Goal: Find specific page/section: Find specific page/section

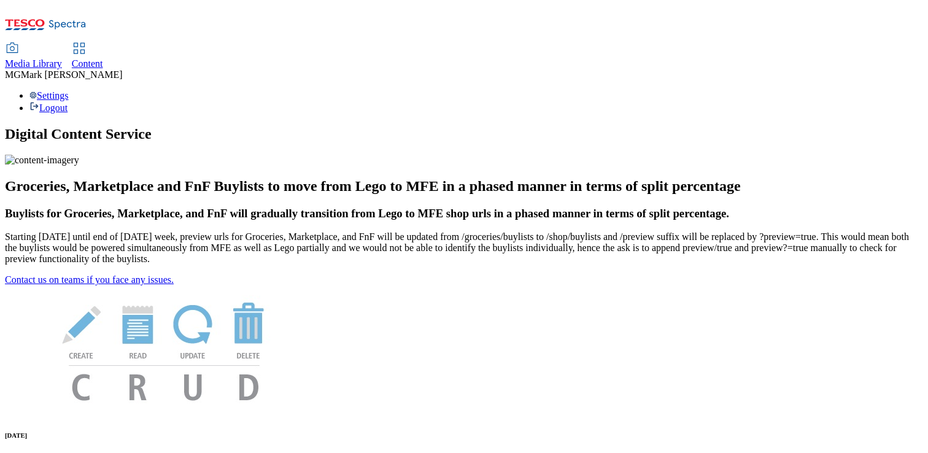
click at [103, 58] on span "Content" at bounding box center [87, 63] width 31 height 10
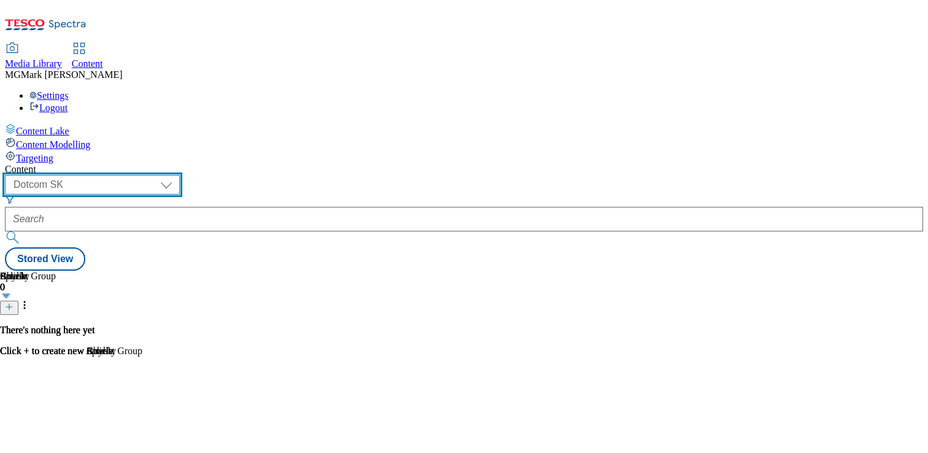
click at [180, 175] on select "Dotcom CZ Dotcom SK ghs-roi ghs-uk Phones UK" at bounding box center [92, 185] width 175 height 20
select select "ghs-uk"
click at [160, 175] on select "Dotcom CZ Dotcom SK ghs-roi ghs-uk Phones UK" at bounding box center [92, 185] width 175 height 20
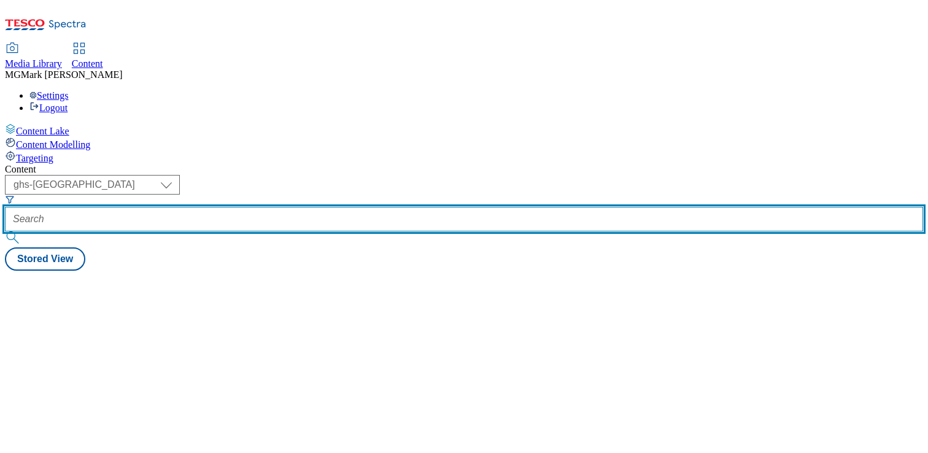
click at [315, 207] on input "text" at bounding box center [464, 219] width 918 height 25
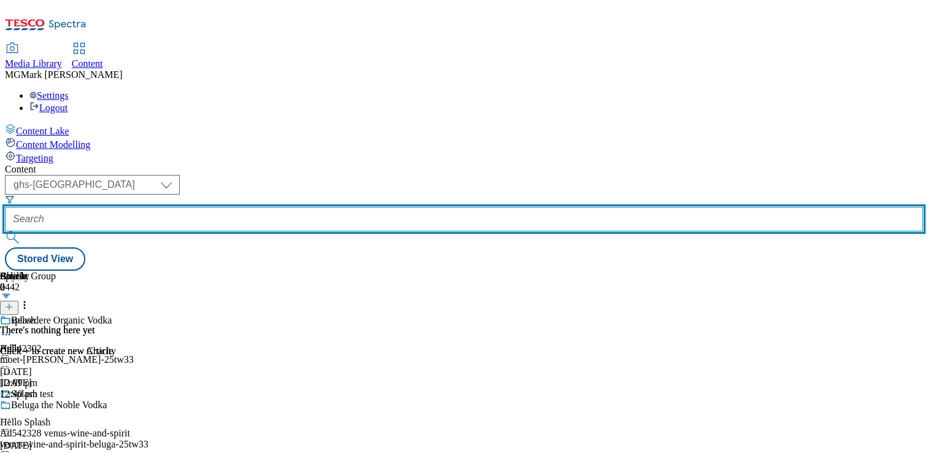
paste input "marketplace-deals"
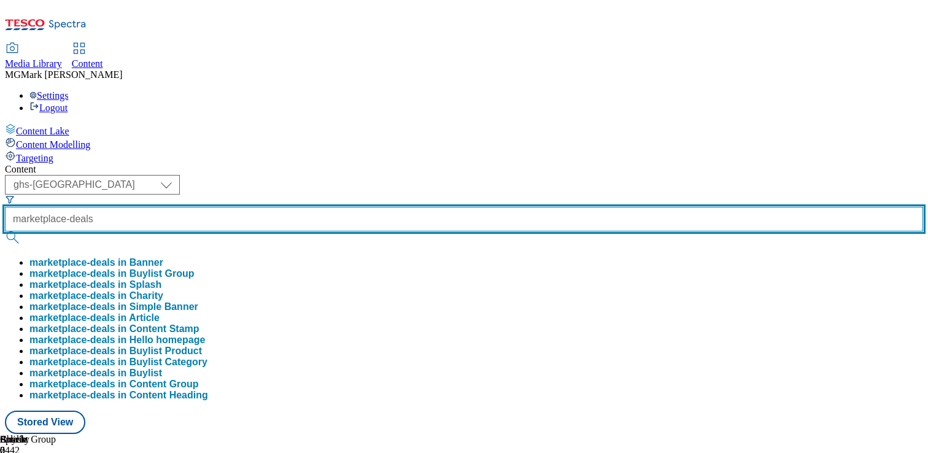
type input "marketplace-deals"
click at [5, 231] on button "submit" at bounding box center [13, 237] width 17 height 12
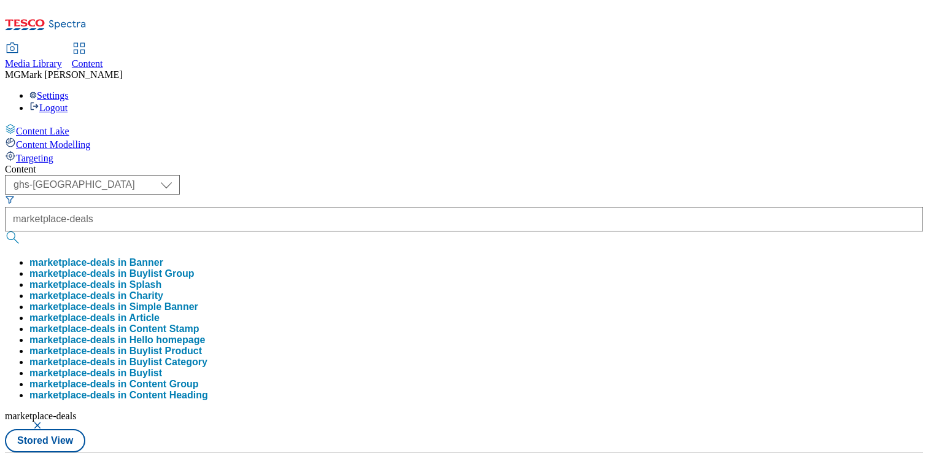
click at [584, 175] on div "( optional ) Dotcom CZ Dotcom SK ghs-roi ghs-uk Phones UK ghs-uk marketplace-de…" at bounding box center [464, 313] width 918 height 277
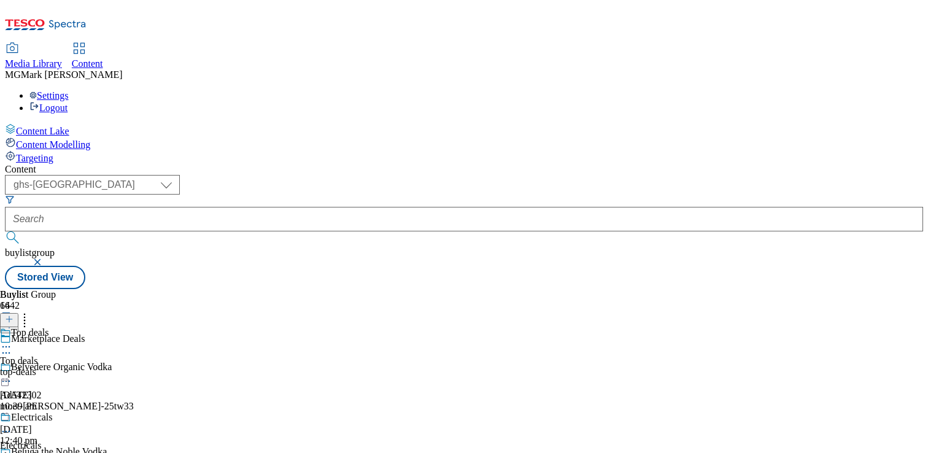
click at [96, 366] on div "top-deals" at bounding box center [48, 371] width 96 height 11
click at [12, 369] on icon at bounding box center [6, 375] width 12 height 12
click at [562, 175] on div "( optional ) Dotcom CZ Dotcom SK ghs-roi ghs-uk Phones UK ghs-uk buylistgroup S…" at bounding box center [464, 232] width 918 height 114
